Goal: Task Accomplishment & Management: Use online tool/utility

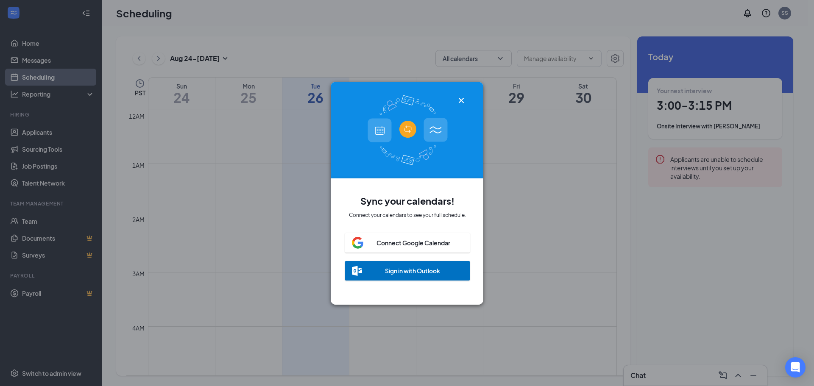
scroll to position [417, 0]
click at [461, 95] on icon "Cross" at bounding box center [461, 100] width 10 height 10
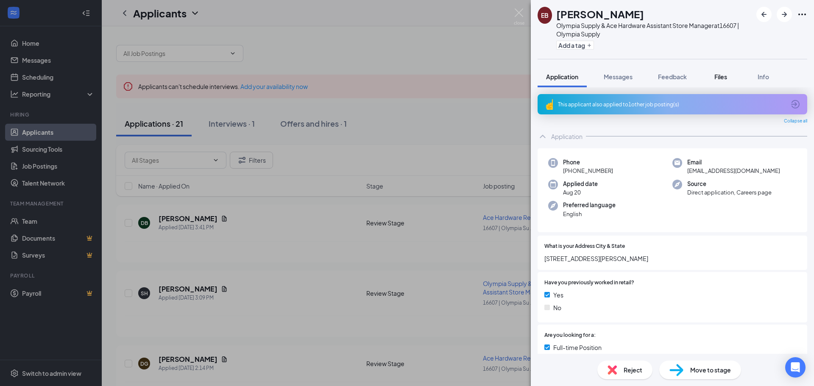
click at [720, 75] on span "Files" at bounding box center [720, 77] width 13 height 8
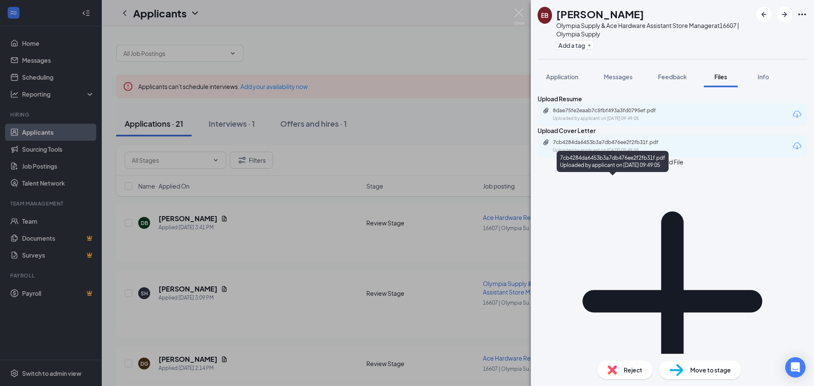
click at [629, 154] on div "Uploaded by applicant on Aug 20, 2025 at 09:49:05" at bounding box center [616, 150] width 127 height 7
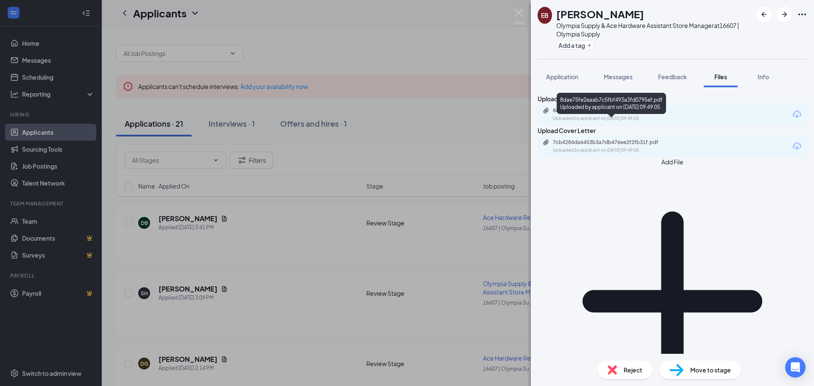
click at [606, 122] on div "8dae75fe2eaab7c5fbf493a3fd0795ef.pdf Uploaded by applicant on Aug 20, 2025 at 0…" at bounding box center [610, 114] width 137 height 15
click at [520, 11] on img at bounding box center [519, 16] width 11 height 17
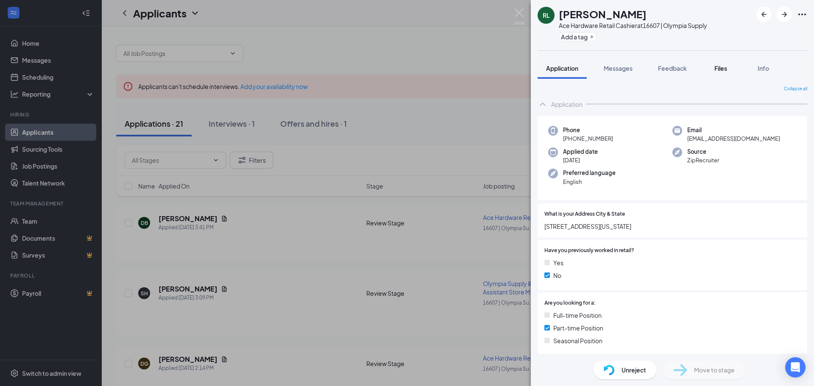
click at [725, 69] on span "Files" at bounding box center [720, 68] width 13 height 8
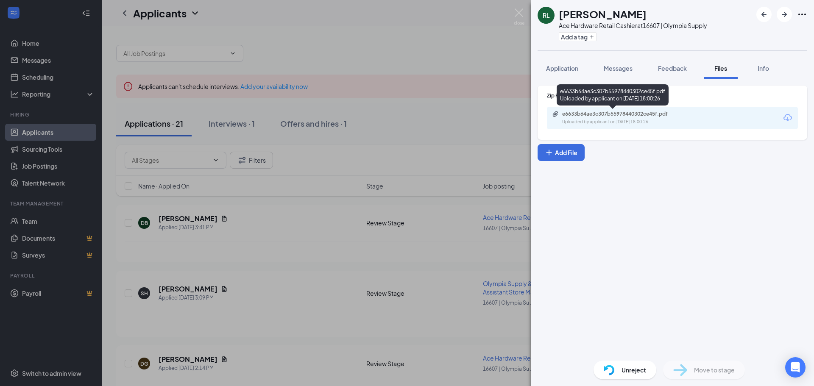
click at [647, 115] on div "e6633b64ae3c307b55978440302ce45f.pdf" at bounding box center [621, 114] width 119 height 7
click at [518, 12] on img at bounding box center [519, 16] width 11 height 17
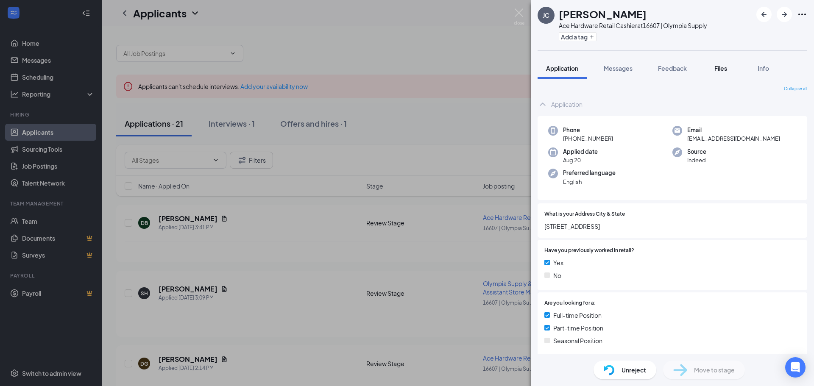
click at [720, 66] on span "Files" at bounding box center [720, 68] width 13 height 8
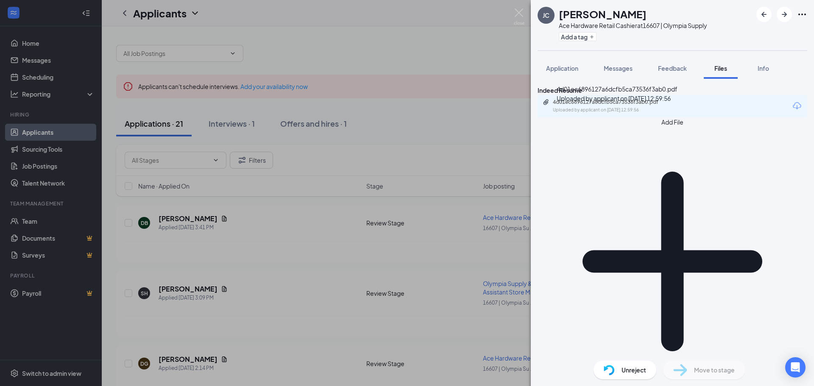
click at [658, 106] on div "4d01ec6896127a6dcfb5ca73536f3ab0.pdf" at bounding box center [612, 102] width 119 height 7
click at [520, 12] on img at bounding box center [519, 16] width 11 height 17
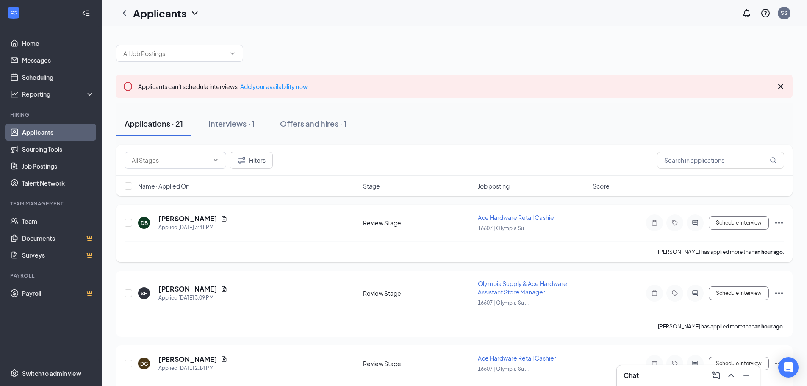
click at [508, 217] on span "Ace Hardware Retail Cashier" at bounding box center [517, 218] width 78 height 8
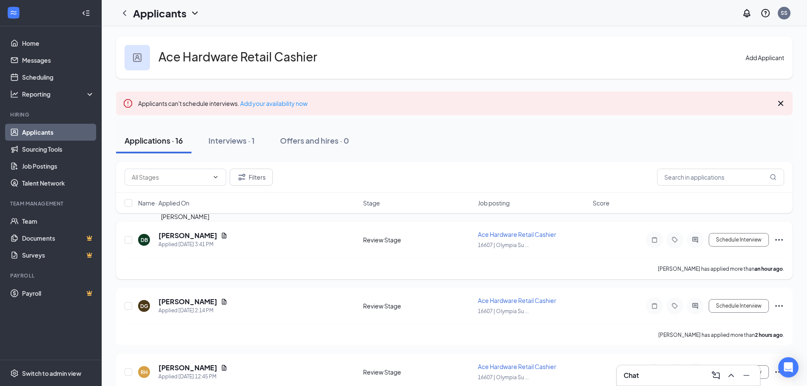
click at [192, 232] on h5 "[PERSON_NAME]" at bounding box center [187, 235] width 59 height 9
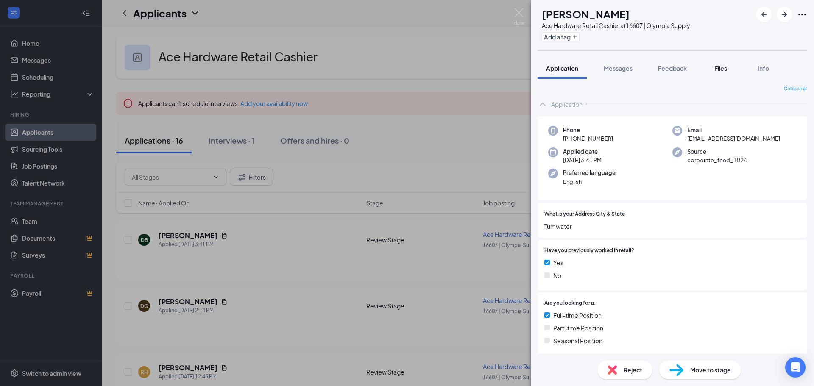
click at [723, 66] on span "Files" at bounding box center [720, 68] width 13 height 8
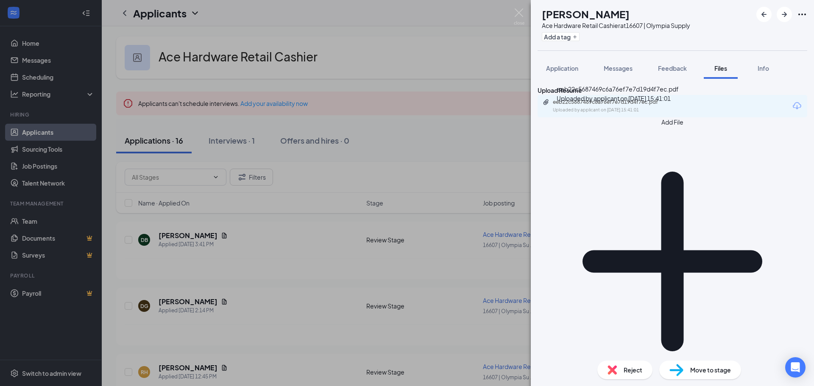
click at [647, 106] on div "eeb22c5687469c6a76ef7e7d19d4f7ec.pdf" at bounding box center [612, 102] width 119 height 7
click at [517, 12] on img at bounding box center [519, 16] width 11 height 17
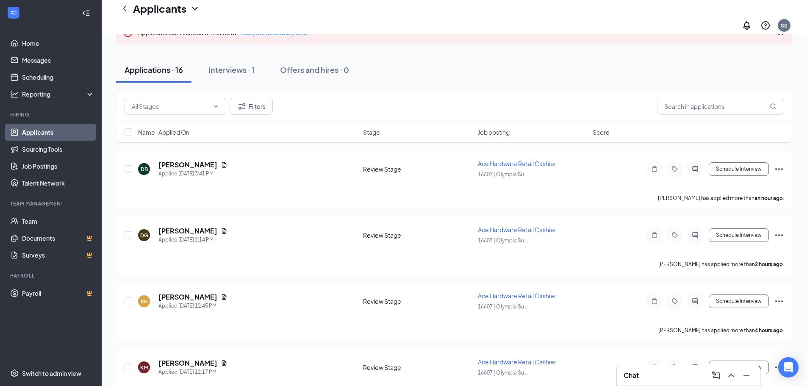
scroll to position [85, 0]
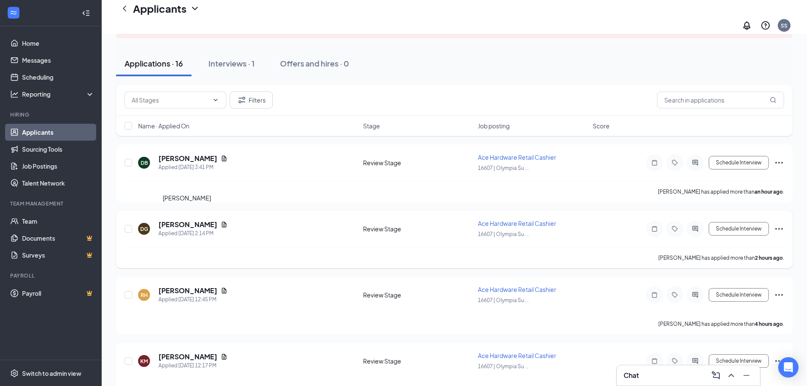
click at [193, 220] on h5 "[PERSON_NAME]" at bounding box center [187, 224] width 59 height 9
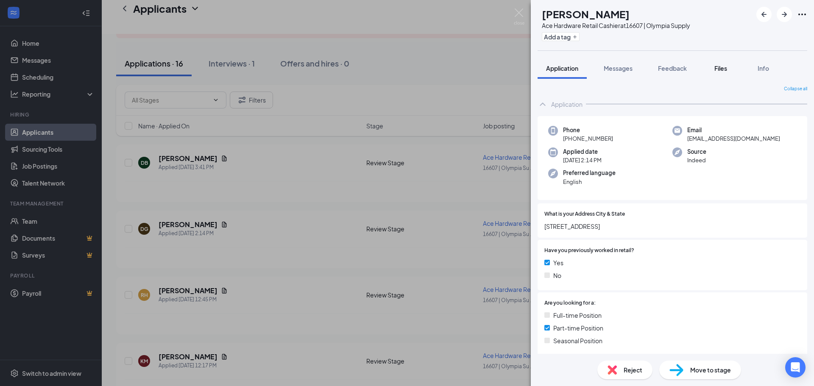
click at [720, 66] on span "Files" at bounding box center [720, 68] width 13 height 8
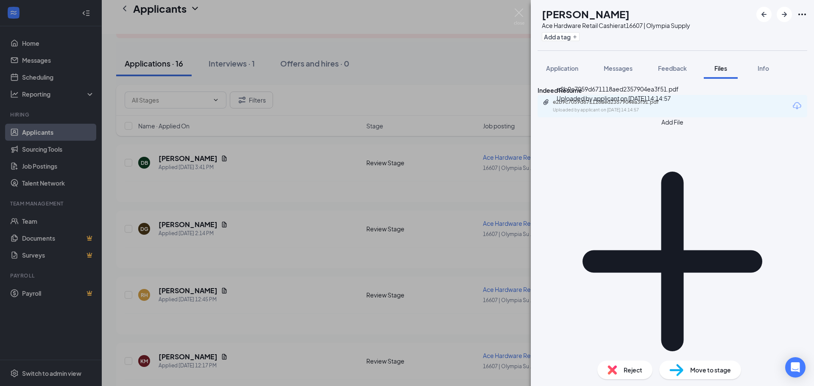
click at [628, 114] on div "Uploaded by applicant on Aug 26, 2025 at 14:14:57" at bounding box center [616, 110] width 127 height 7
click at [518, 8] on div "DG Desmond Geroux Ace Hardware Retail Cashier at 16607 | Olympia Supply Add a t…" at bounding box center [407, 193] width 814 height 386
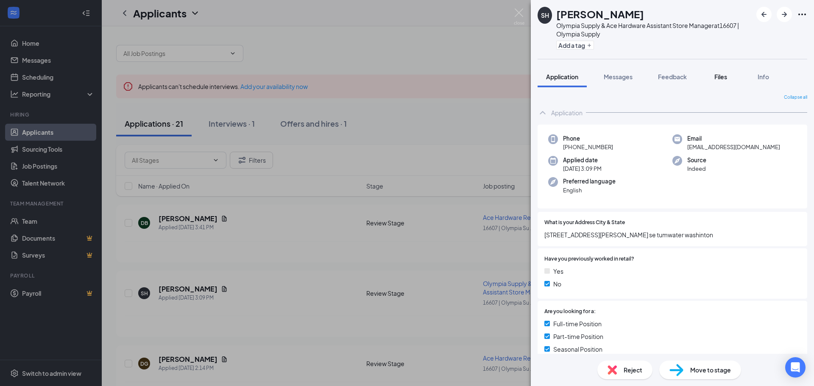
click at [725, 76] on span "Files" at bounding box center [720, 77] width 13 height 8
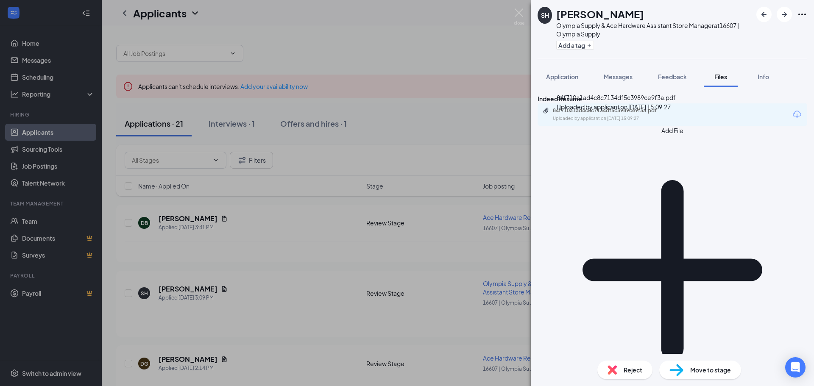
click at [664, 122] on div "84f710a1ad4c8c7134df5c3989ce9f3a.pdf Uploaded by applicant on [DATE] 15:09:27" at bounding box center [610, 114] width 137 height 15
click at [520, 11] on img at bounding box center [519, 16] width 11 height 17
